Goal: Task Accomplishment & Management: Use online tool/utility

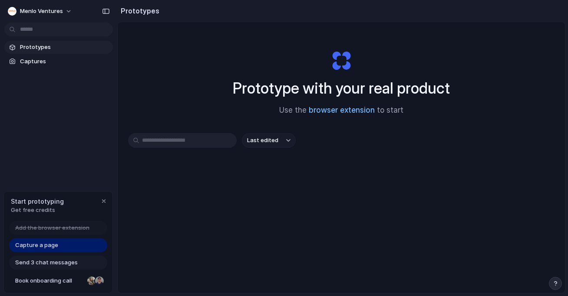
click at [349, 111] on link "browser extension" at bounding box center [342, 110] width 66 height 9
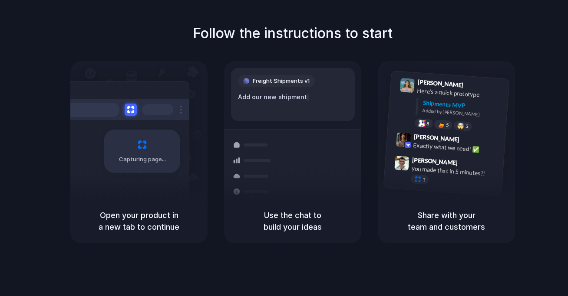
click at [391, 28] on h1 "Follow the instructions to start" at bounding box center [293, 33] width 200 height 21
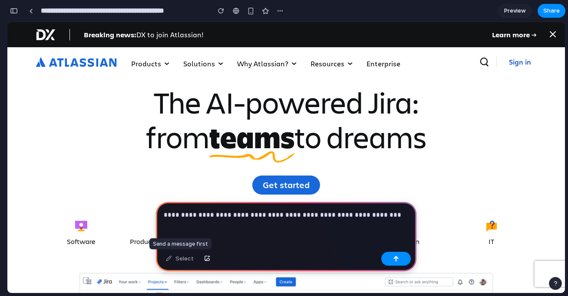
click at [186, 262] on div "Select" at bounding box center [179, 259] width 36 height 14
click at [166, 260] on div "Select" at bounding box center [179, 259] width 36 height 14
click at [397, 261] on div "button" at bounding box center [396, 259] width 6 height 6
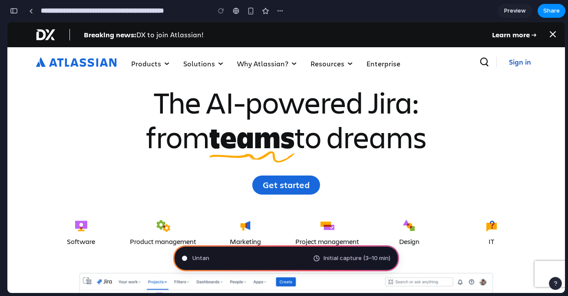
type input "**********"
